Goal: Navigation & Orientation: Find specific page/section

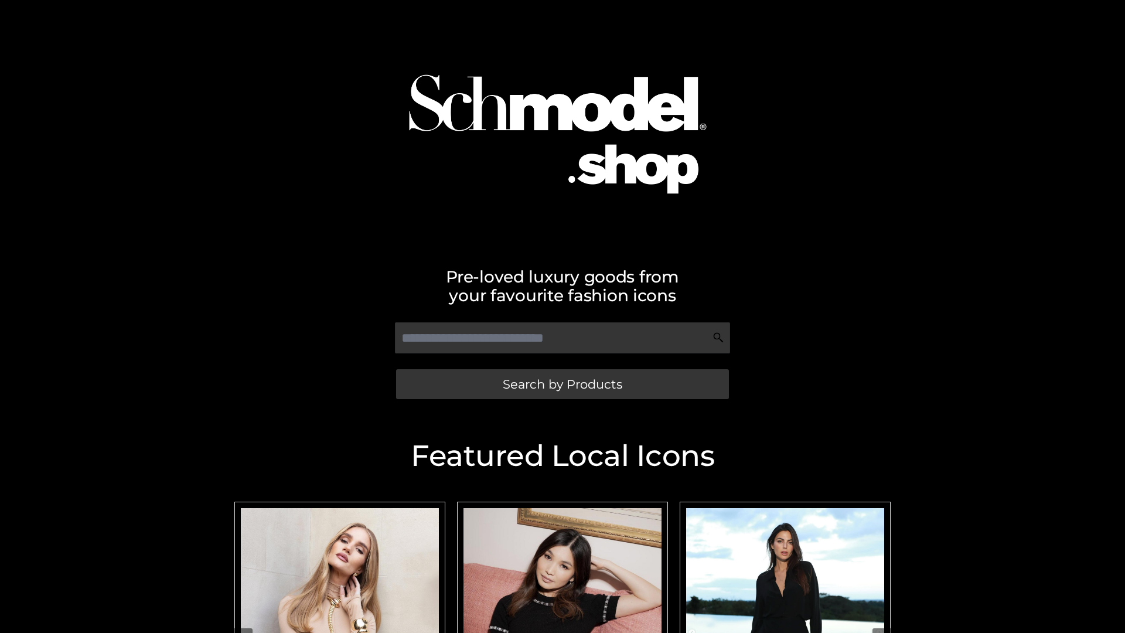
click at [562, 384] on span "Search by Products" at bounding box center [563, 384] width 120 height 12
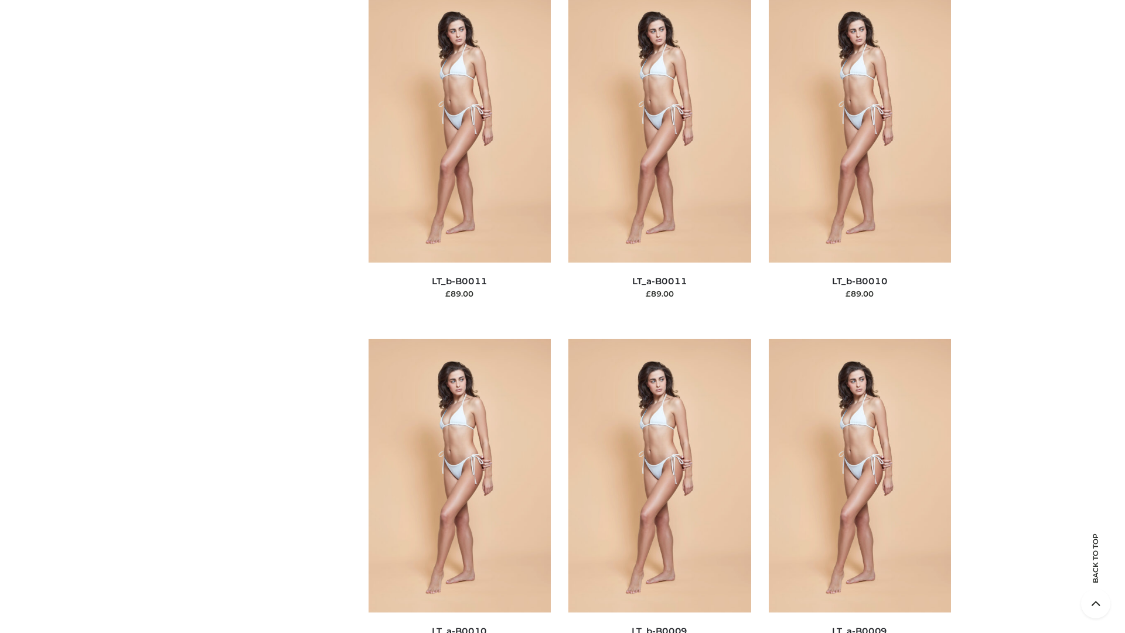
scroll to position [5262, 0]
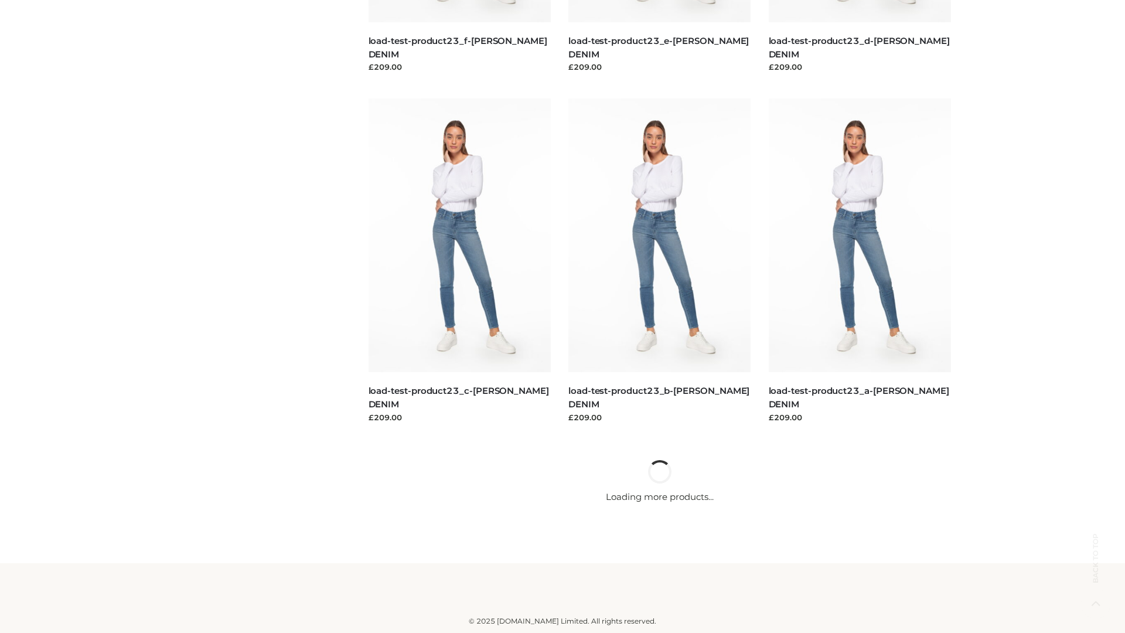
scroll to position [1028, 0]
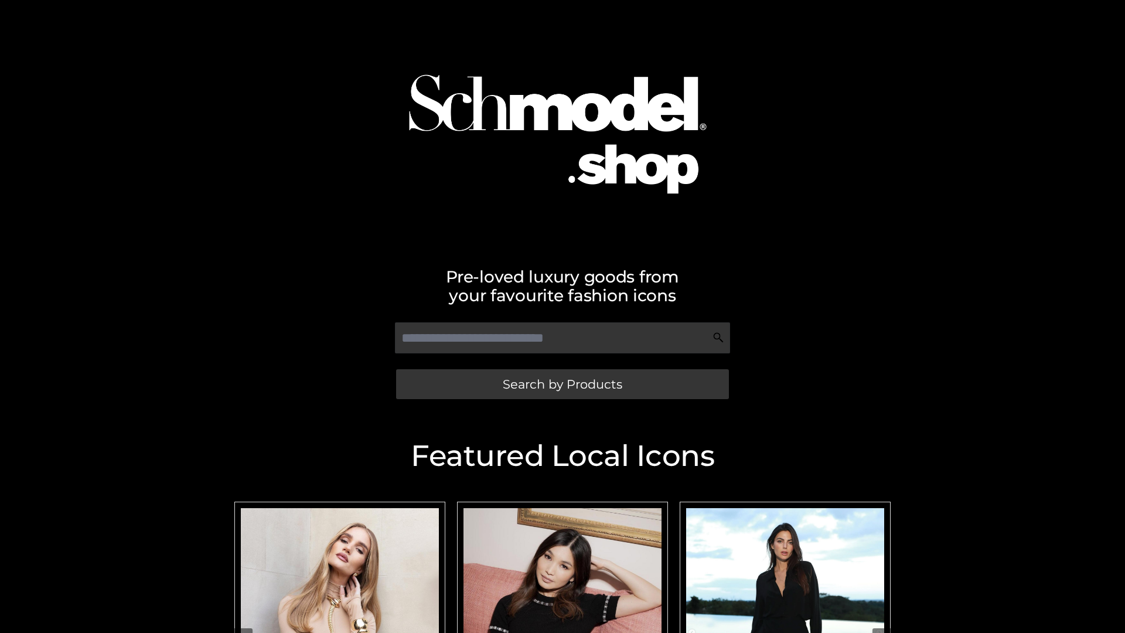
click at [562, 384] on span "Search by Products" at bounding box center [563, 384] width 120 height 12
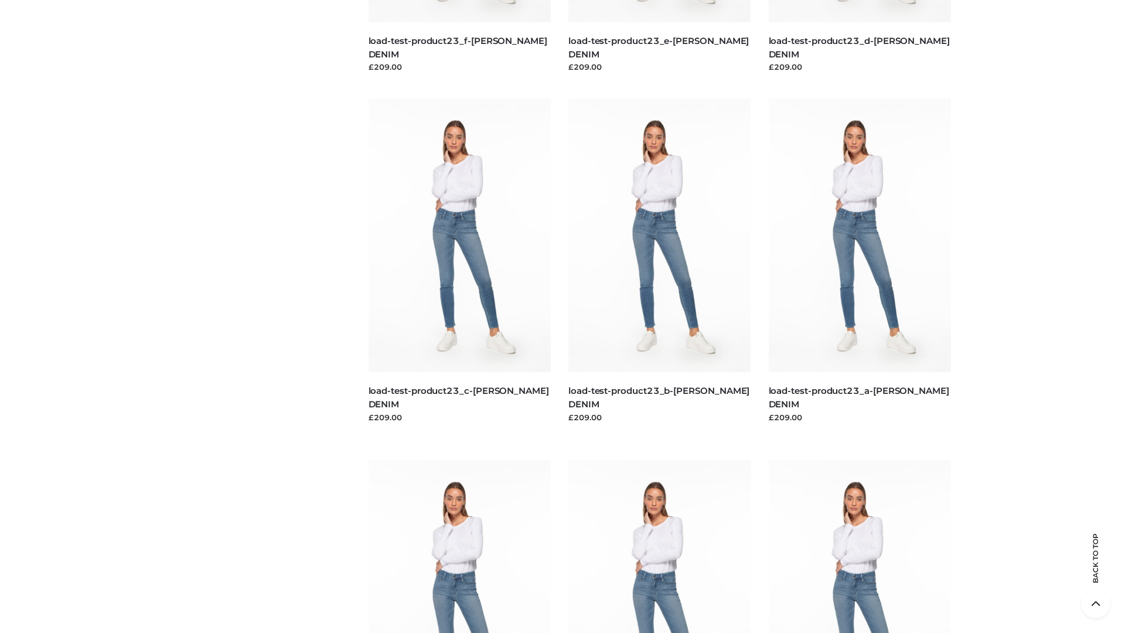
scroll to position [2439, 0]
